Goal: Check status: Check status

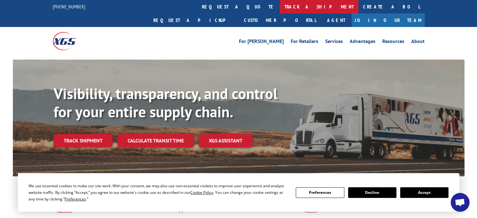
click at [280, 5] on link "track a shipment" at bounding box center [319, 6] width 79 height 13
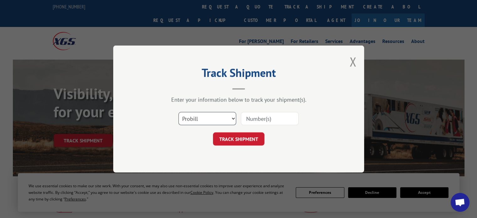
click at [233, 117] on select "Select category... Probill BOL PO" at bounding box center [207, 118] width 58 height 13
select select "bol"
click at [178, 112] on select "Select category... Probill BOL PO" at bounding box center [207, 118] width 58 height 13
click at [253, 116] on input at bounding box center [270, 118] width 58 height 13
type input "3371880"
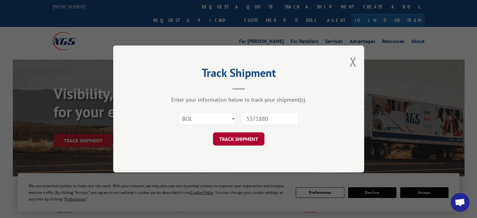
click at [231, 142] on button "TRACK SHIPMENT" at bounding box center [238, 138] width 51 height 13
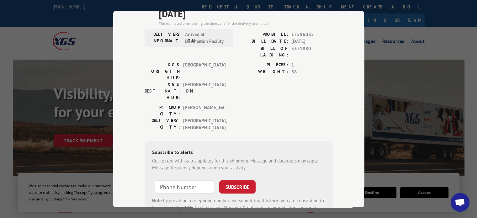
scroll to position [63, 0]
click at [177, 179] on input "+1 (___) ___-____" at bounding box center [185, 185] width 60 height 13
type input "[PHONE_NUMBER]"
click at [236, 179] on button "SUBSCRIBE" at bounding box center [237, 185] width 36 height 13
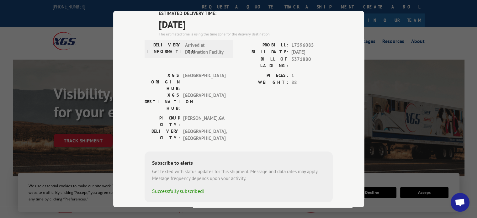
scroll to position [0, 0]
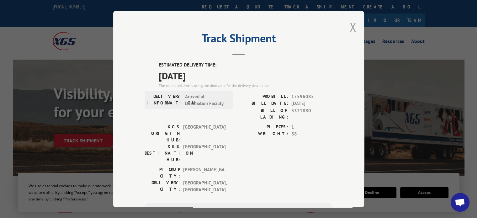
click at [349, 26] on button "Close modal" at bounding box center [352, 27] width 7 height 17
